Goal: Find specific page/section: Find specific page/section

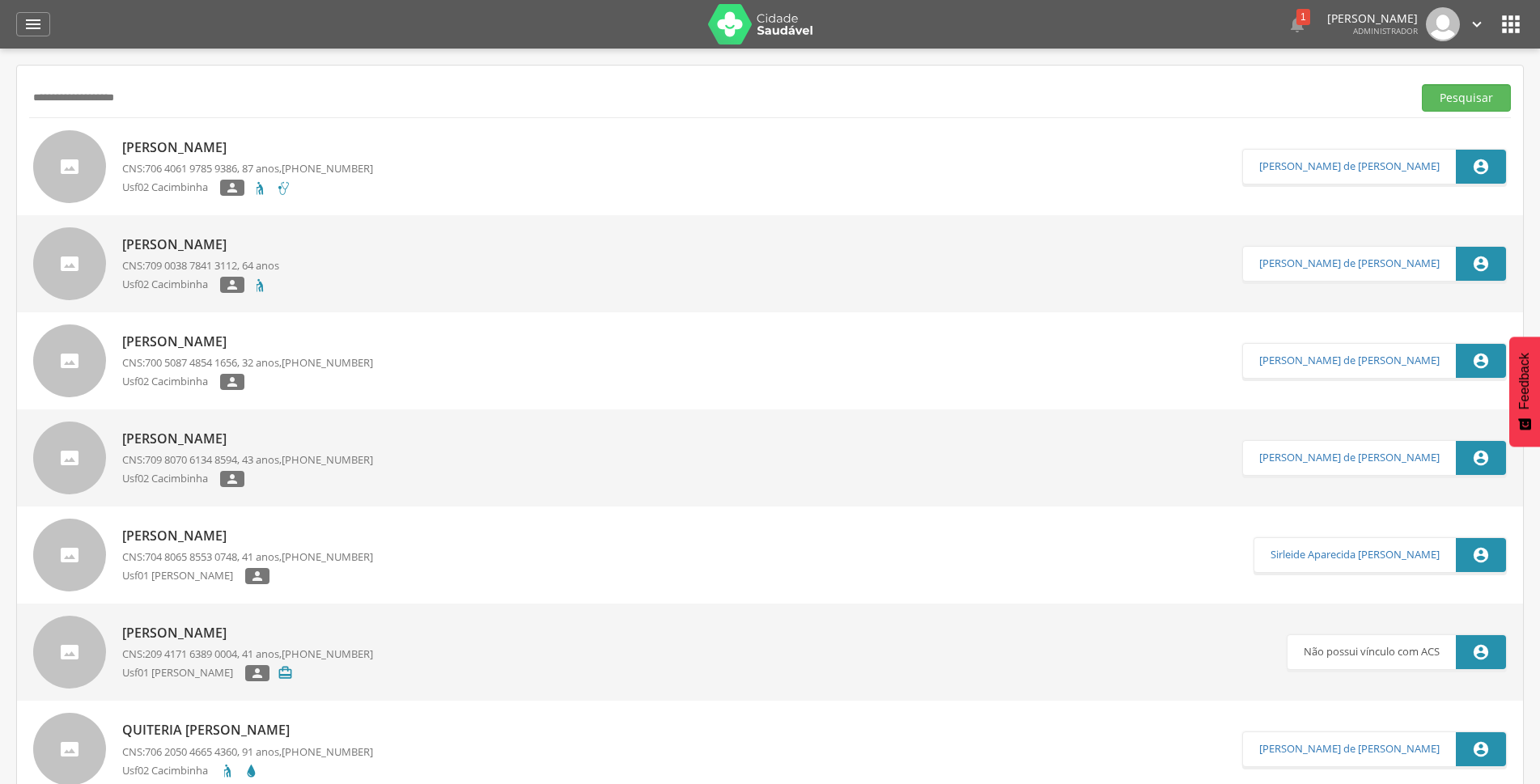
click at [0, 127] on div " Supervisão  Distritos  Ubs adicionar ubs  Coordenador: - São João do Tigre…" at bounding box center [770, 440] width 1540 height 784
type input "**********"
click at [1422, 84] on button "Pesquisar" at bounding box center [1466, 97] width 89 height 27
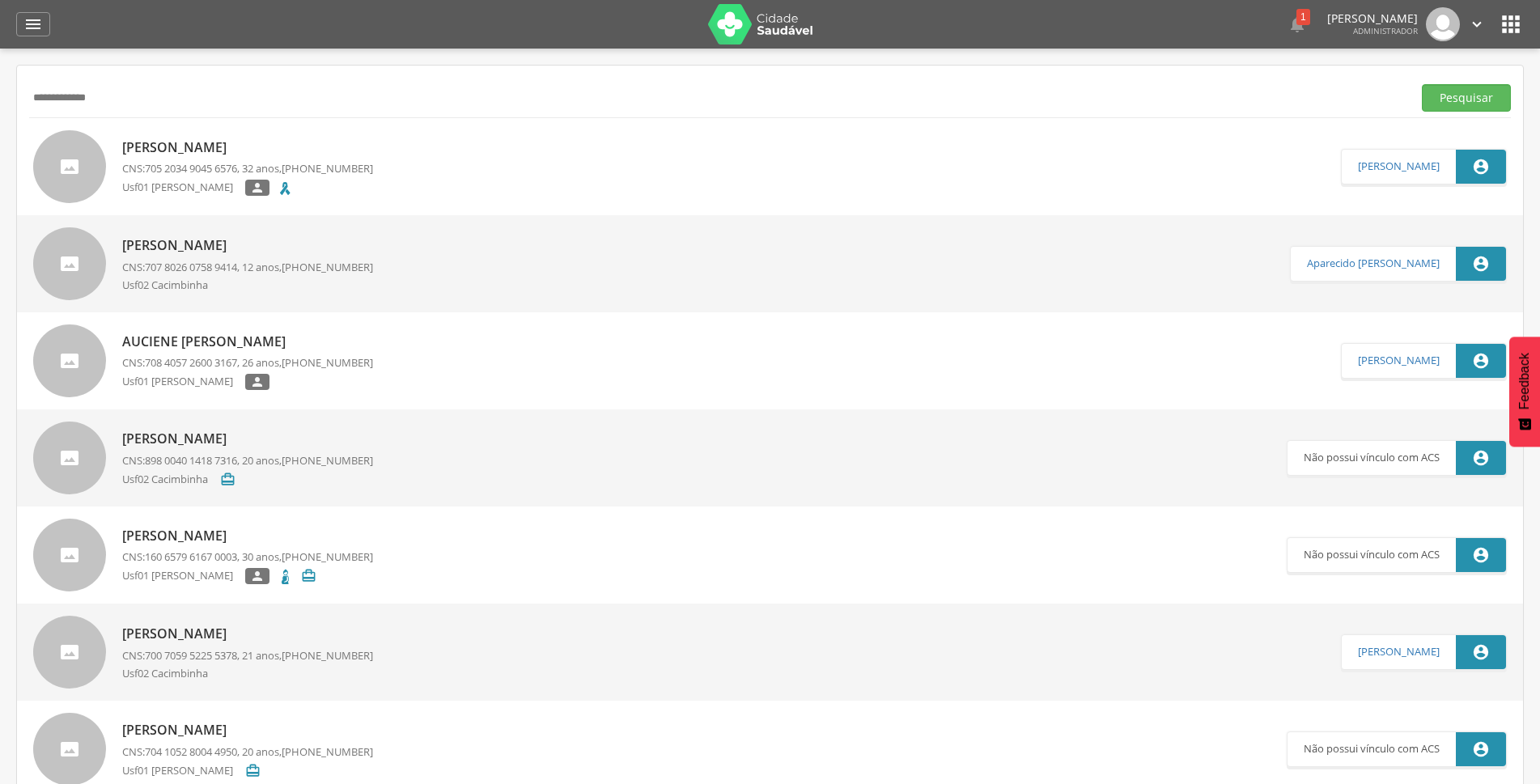
click at [161, 141] on p "[PERSON_NAME]" at bounding box center [248, 147] width 250 height 19
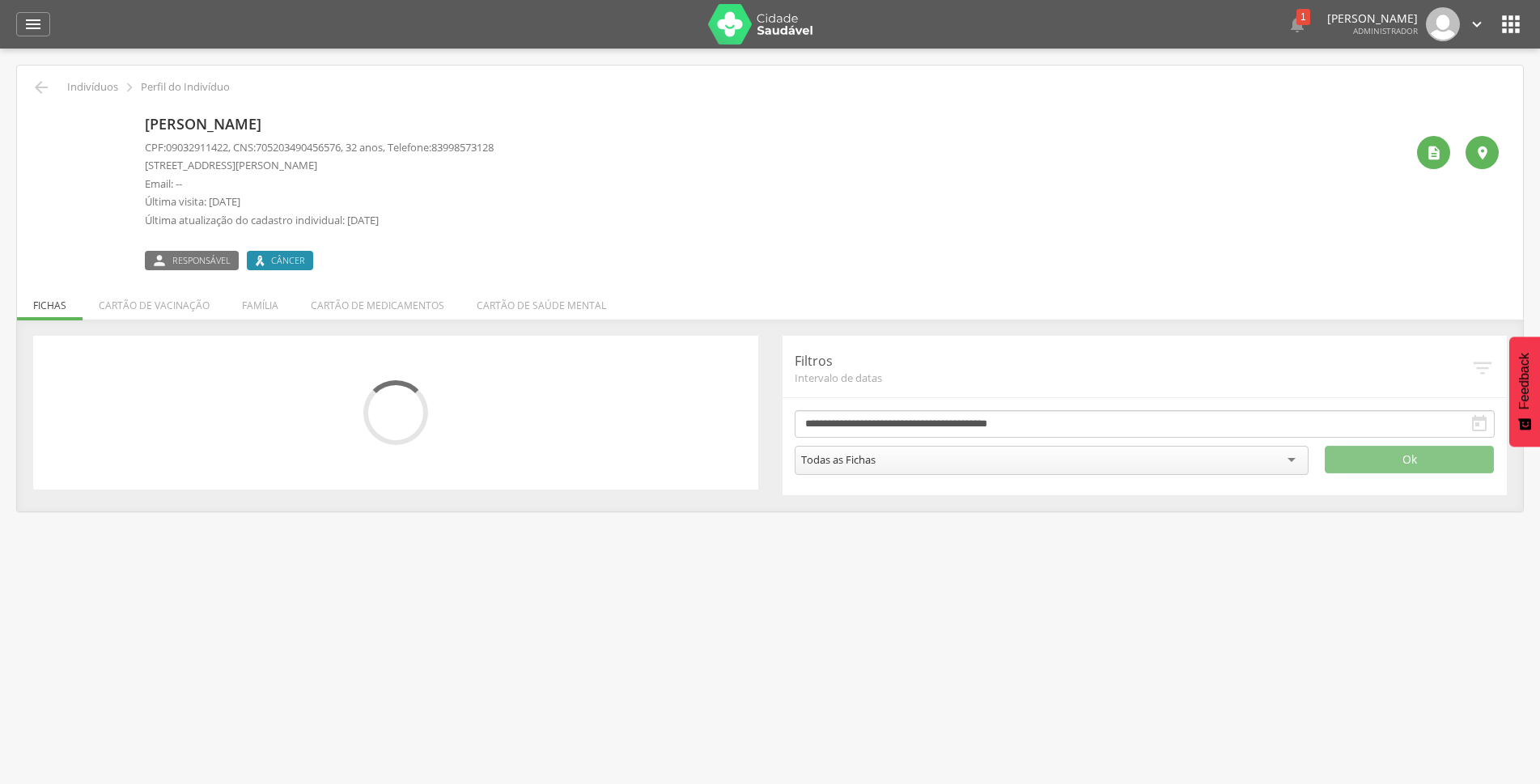
click at [258, 231] on div "CPF: 09032911422 , CNS: 705203490456576 , 32 anos, Telefone: 83998573128 Rua Jo…" at bounding box center [319, 188] width 349 height 96
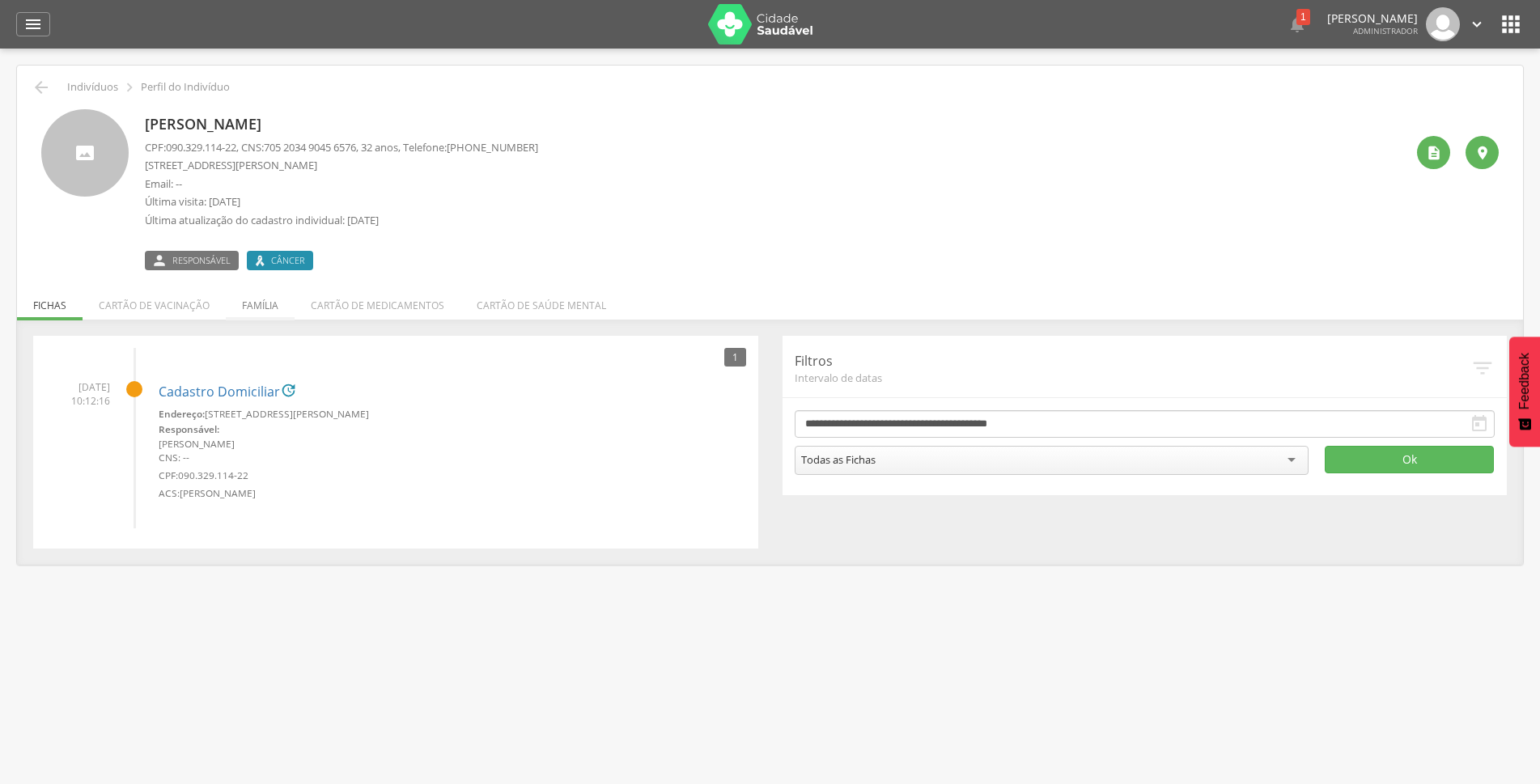
click at [260, 305] on li "Família" at bounding box center [260, 301] width 69 height 38
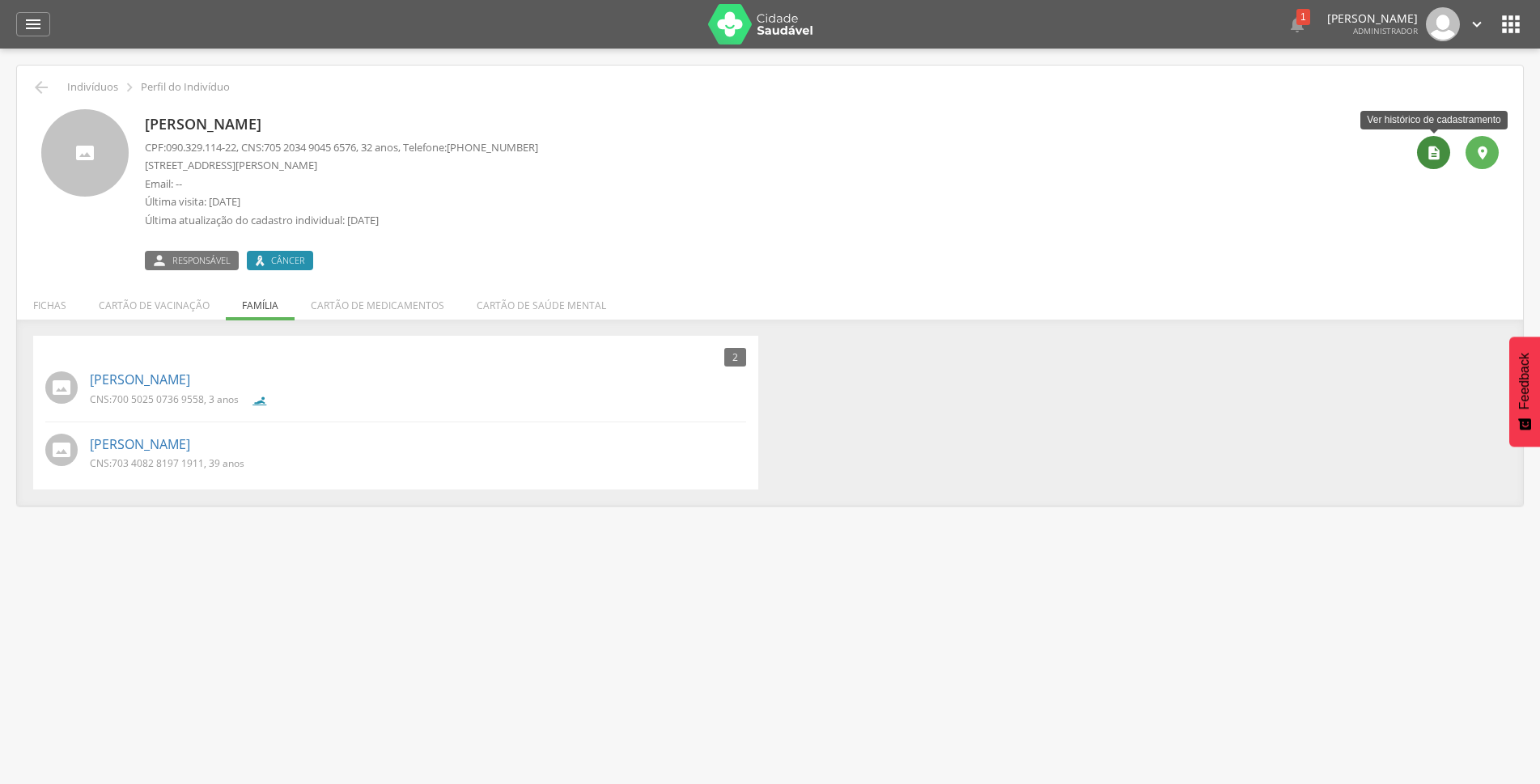
click at [1432, 145] on icon "" at bounding box center [1434, 153] width 16 height 16
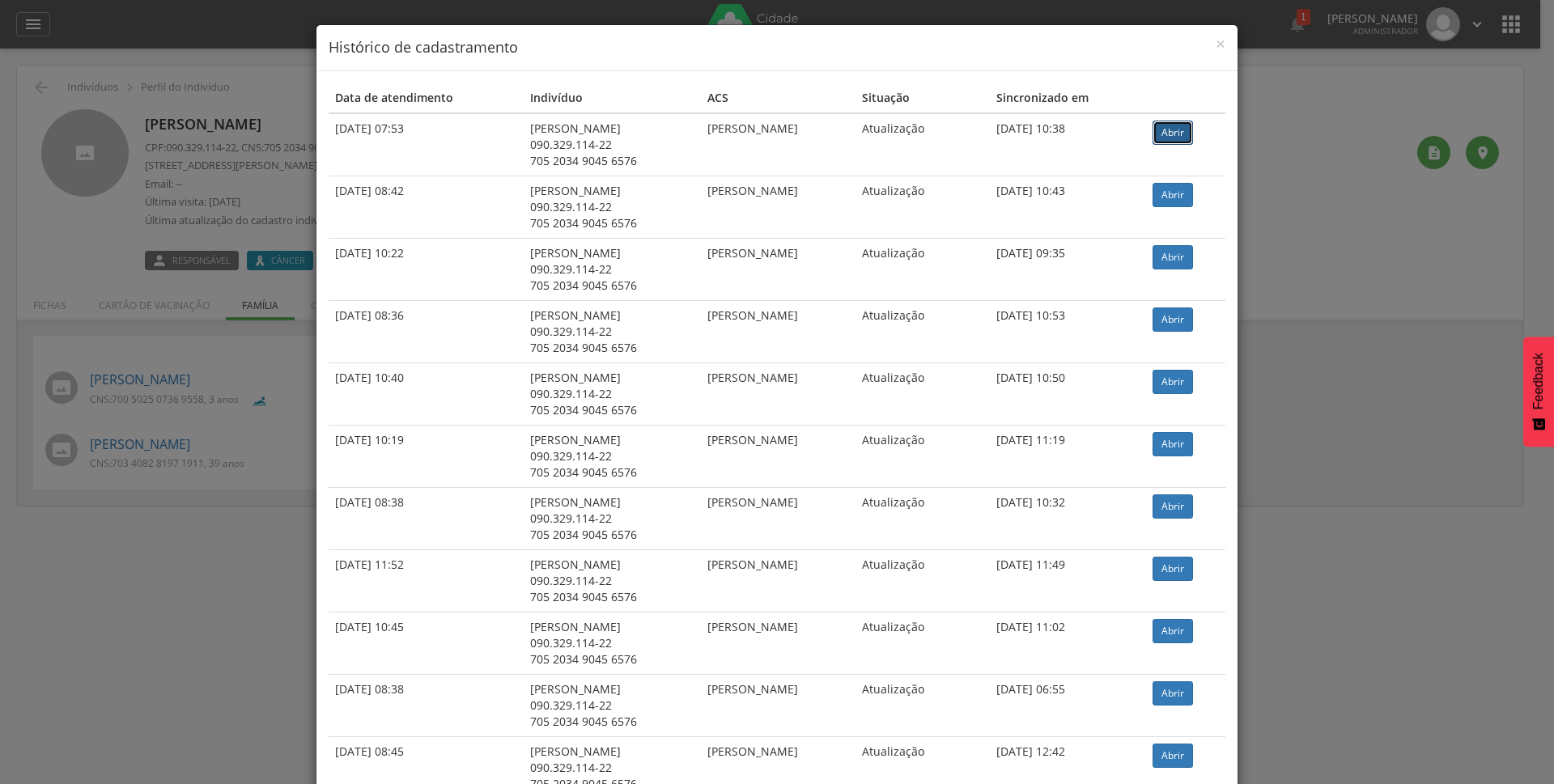
click at [1178, 134] on link "Abrir" at bounding box center [1173, 133] width 41 height 25
